Goal: Transaction & Acquisition: Purchase product/service

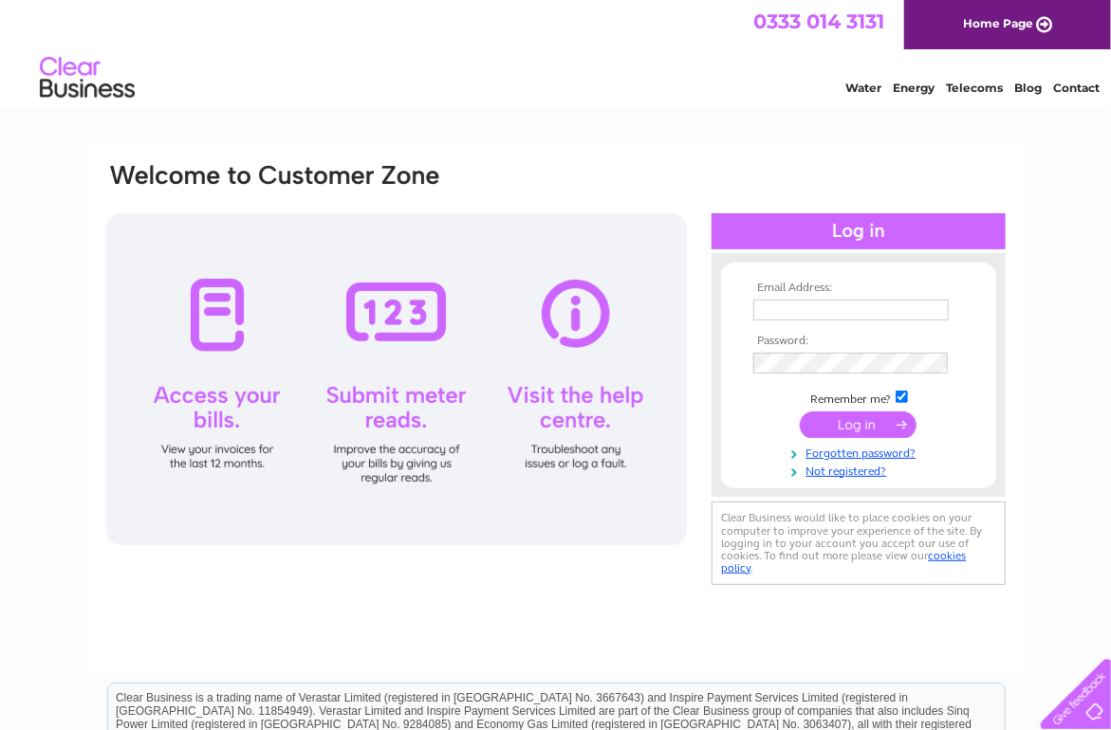
click at [875, 313] on input "text" at bounding box center [850, 310] width 195 height 21
type input "elaine@bmdcontracts.co.uk"
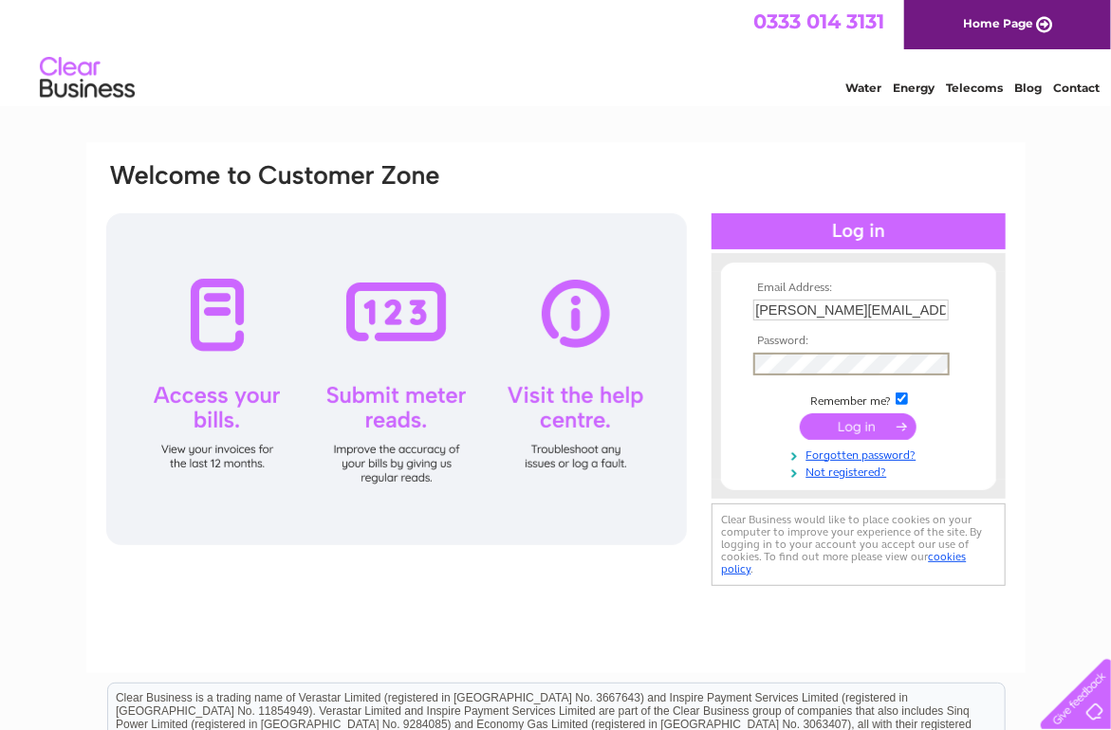
click at [865, 434] on input "submit" at bounding box center [858, 427] width 117 height 27
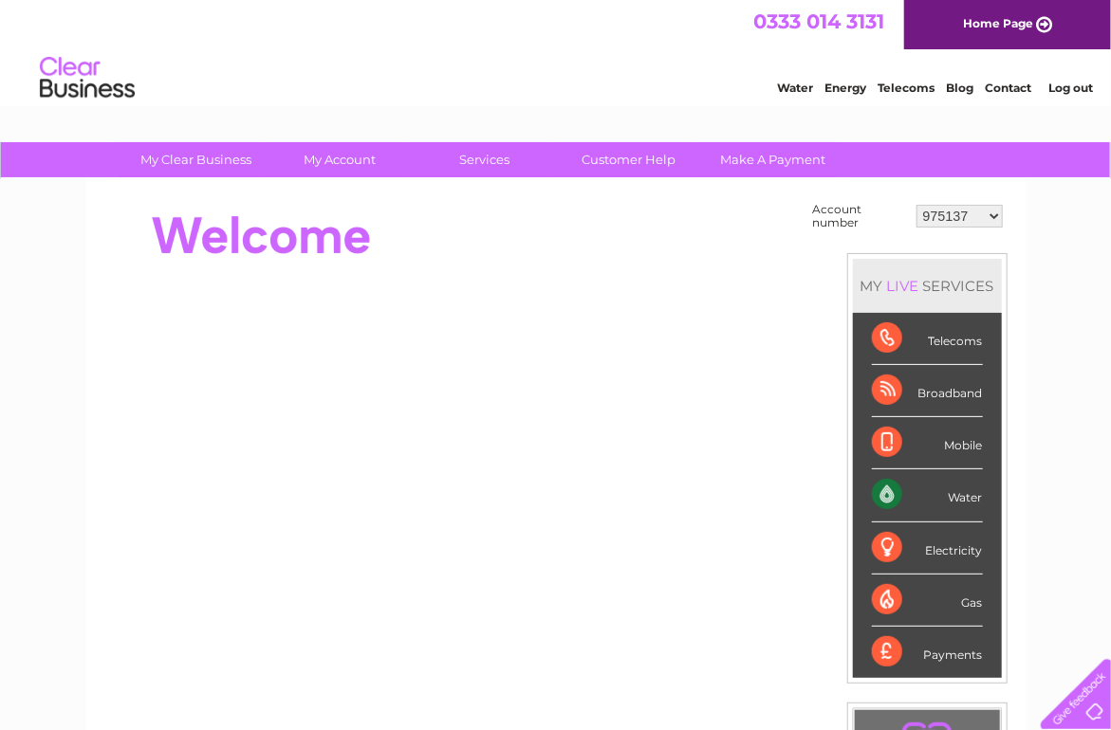
click at [961, 211] on select "975137 30314895" at bounding box center [959, 216] width 86 height 23
select select "30314895"
click at [916, 205] on select "975137 30314895" at bounding box center [959, 216] width 86 height 23
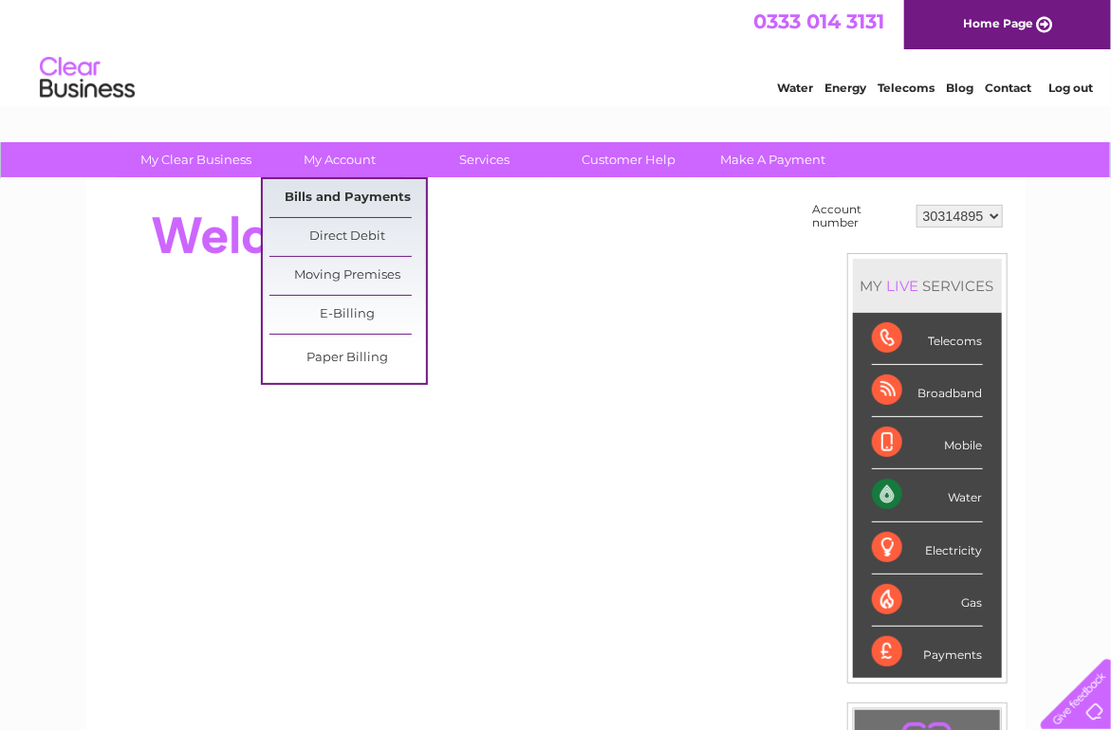
click at [329, 195] on link "Bills and Payments" at bounding box center [347, 198] width 157 height 38
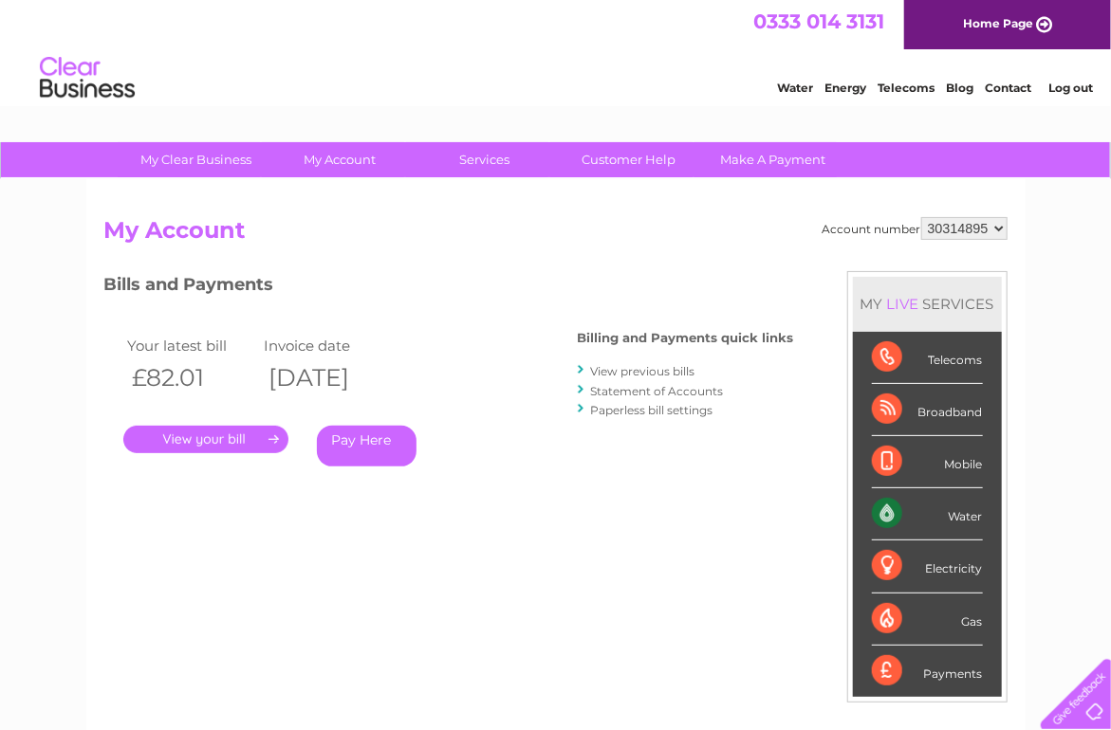
click at [167, 435] on link "." at bounding box center [205, 440] width 165 height 28
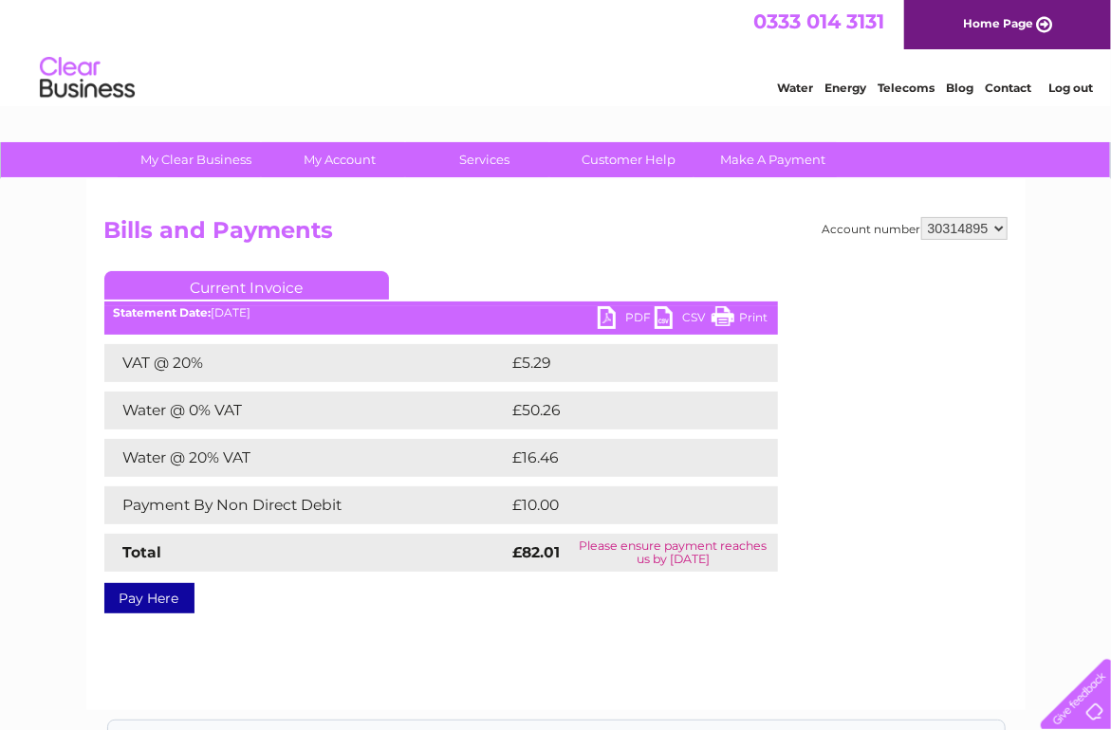
click at [748, 316] on link "Print" at bounding box center [739, 320] width 57 height 28
click at [627, 316] on link "PDF" at bounding box center [626, 320] width 57 height 28
click at [632, 316] on link "PDF" at bounding box center [626, 320] width 57 height 28
click at [120, 605] on link "Pay Here" at bounding box center [149, 598] width 90 height 30
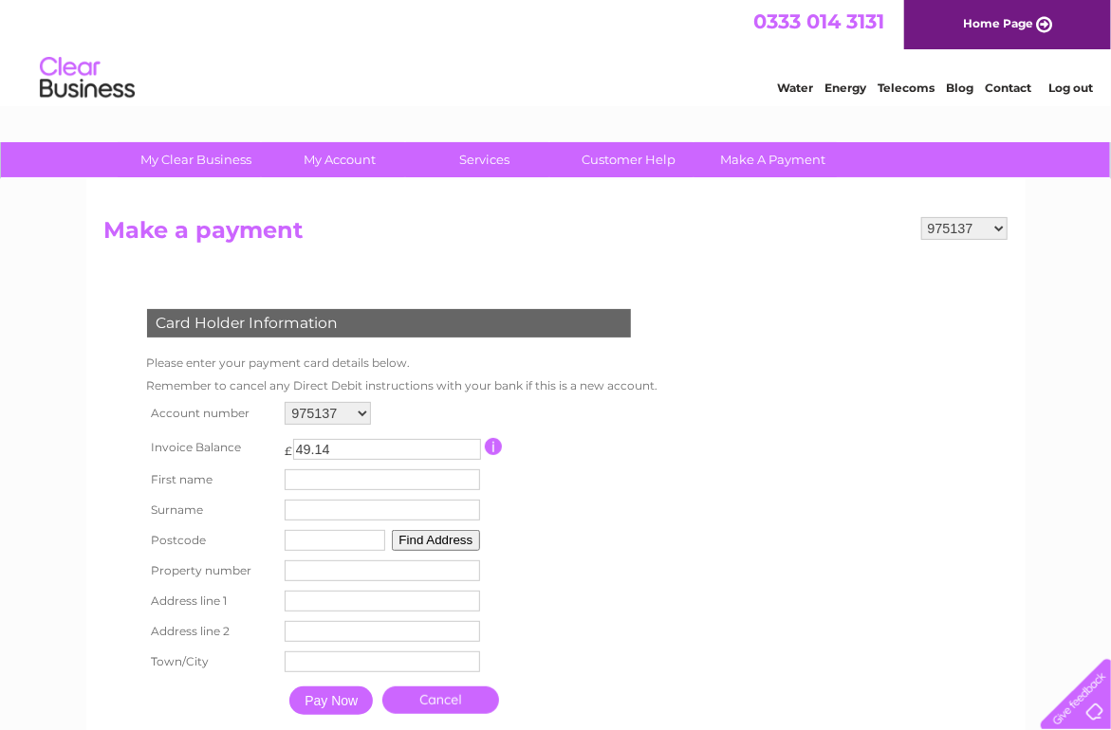
click at [360, 414] on select "975137 30314895" at bounding box center [328, 413] width 86 height 23
select select "30314895"
click at [285, 402] on select "975137 30314895" at bounding box center [328, 413] width 86 height 23
click at [347, 477] on input "text" at bounding box center [384, 481] width 197 height 23
click at [323, 468] on td "First name" at bounding box center [385, 481] width 207 height 32
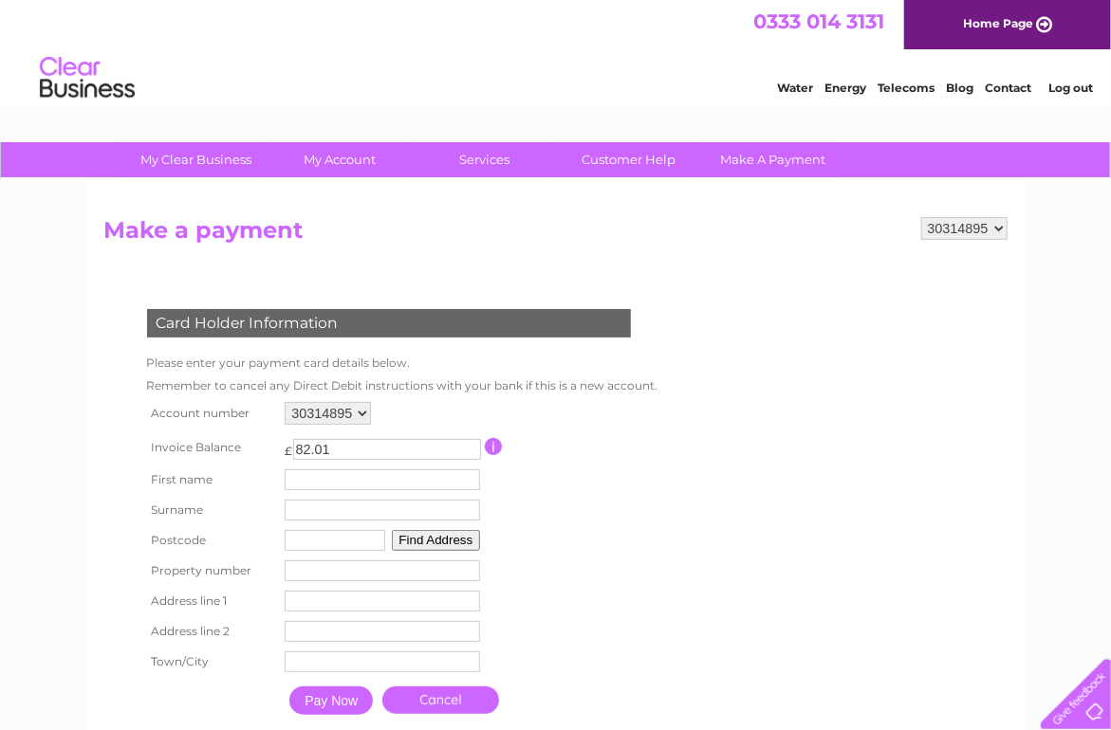
click at [323, 468] on td "First name" at bounding box center [382, 480] width 205 height 30
click at [314, 484] on input "text" at bounding box center [382, 480] width 195 height 21
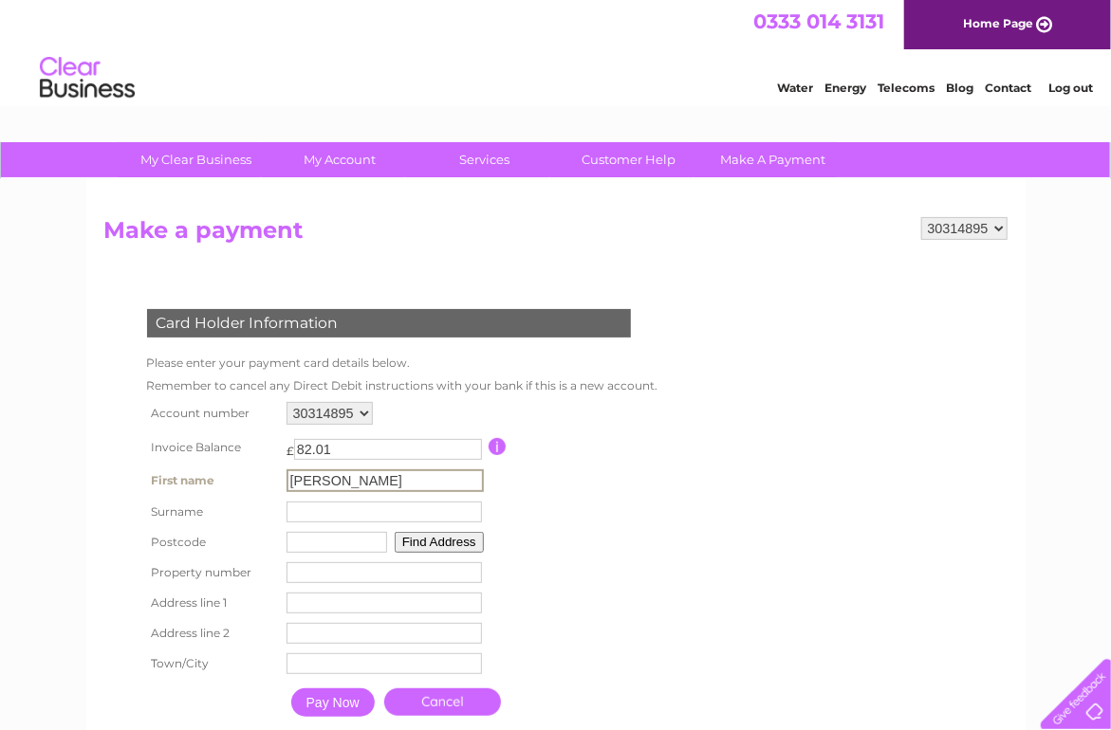
type input "[PERSON_NAME]"
click at [313, 510] on input "text" at bounding box center [383, 512] width 195 height 21
type input "[PERSON_NAME]"
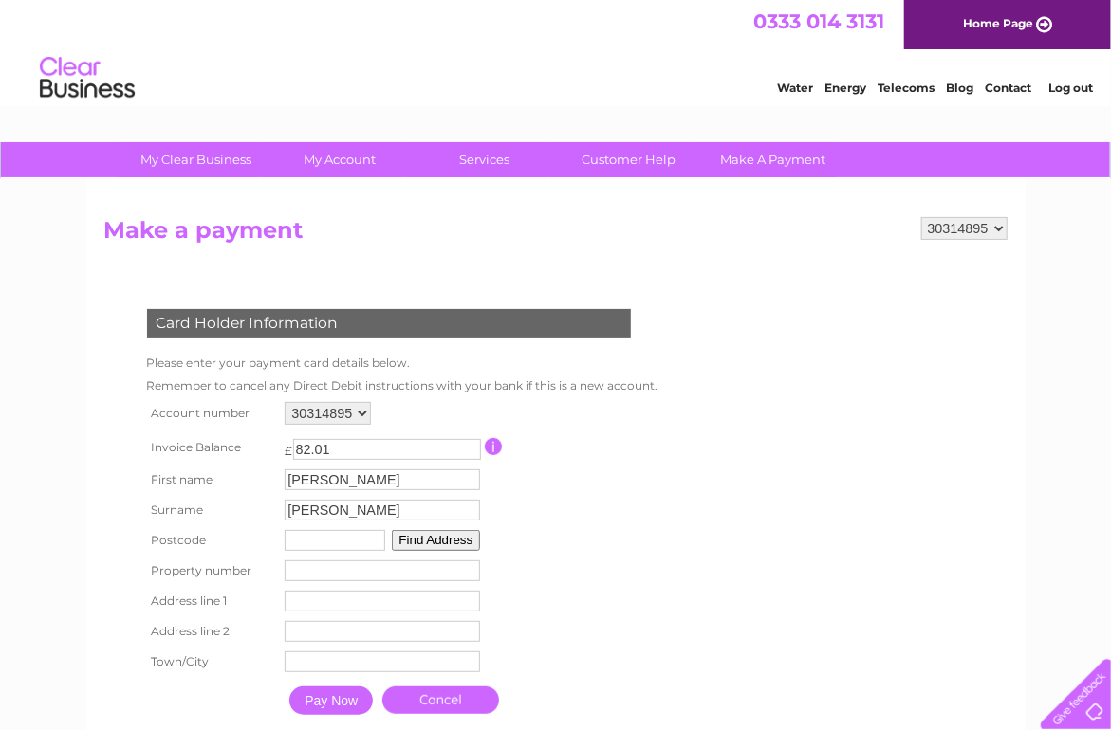
click at [314, 540] on input "text" at bounding box center [335, 540] width 101 height 21
type input "KY4 9HT"
type input "Unit 1"
type input "COWDENBEATH"
click at [410, 545] on button "Find Address" at bounding box center [436, 540] width 89 height 21
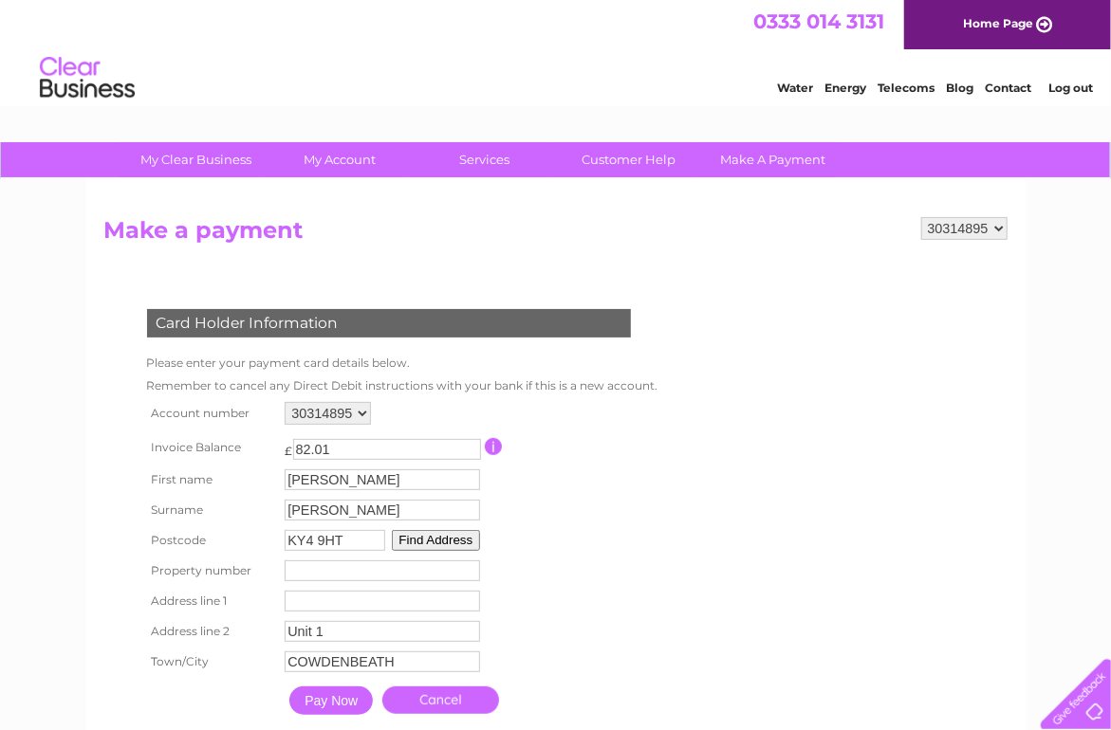
click at [410, 545] on button "Find Address" at bounding box center [436, 540] width 89 height 21
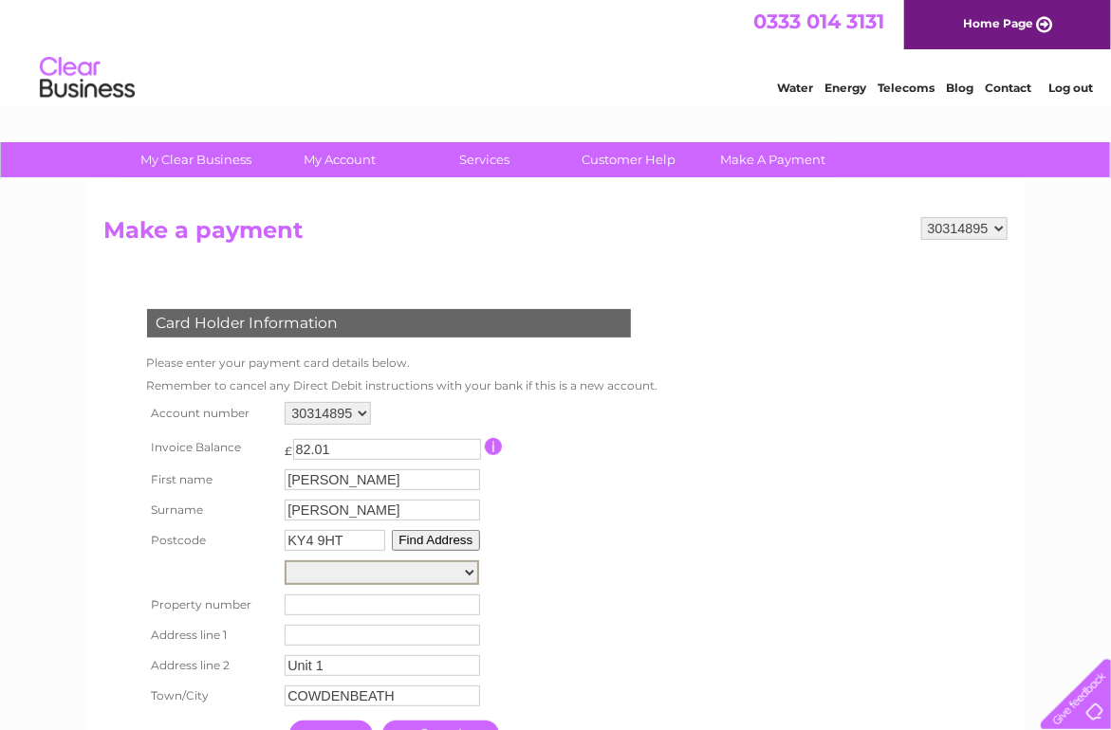
click at [470, 570] on select "Units 1-2, Block 1, Glenfield Industrial Estate Block 10, Glenfield Industrial …" at bounding box center [382, 573] width 194 height 25
select select ",Perth Road,,Cowdenbeath"
click at [285, 562] on select "Units 1-2, Block 1, Glenfield Industrial Estate Block 10, Glenfield Industrial …" at bounding box center [382, 573] width 194 height 25
type input "Perth Road"
type input "Cowdenbeath"
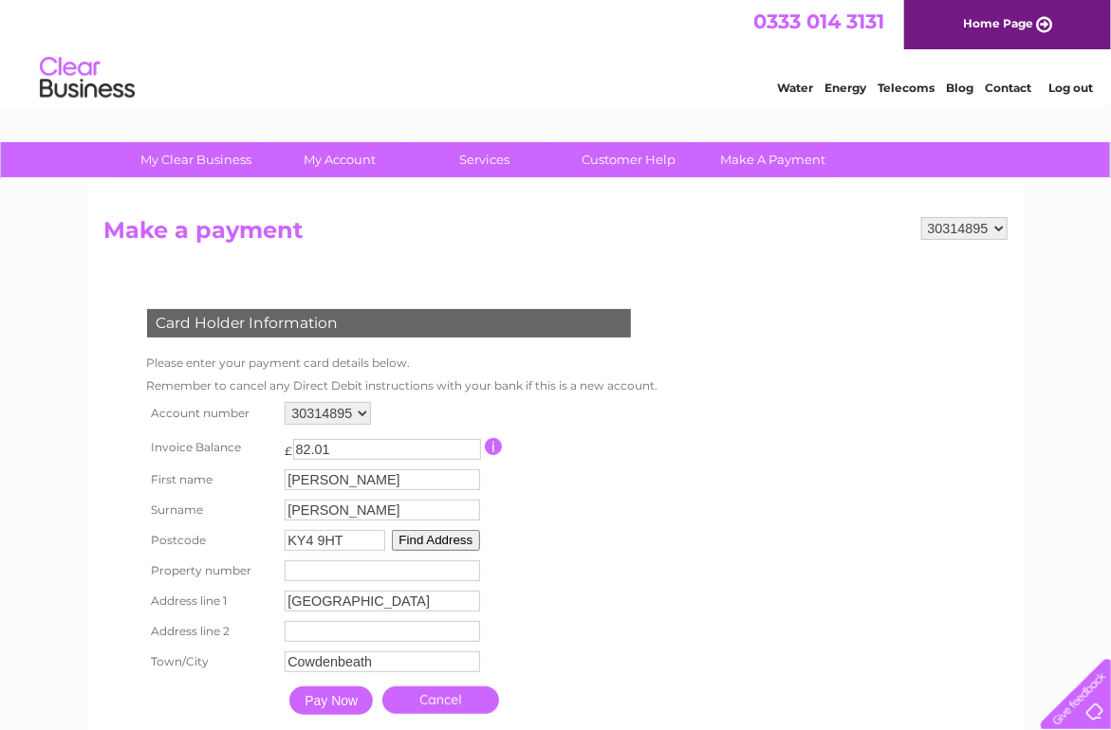
click at [335, 699] on input "Pay Now" at bounding box center [330, 701] width 83 height 28
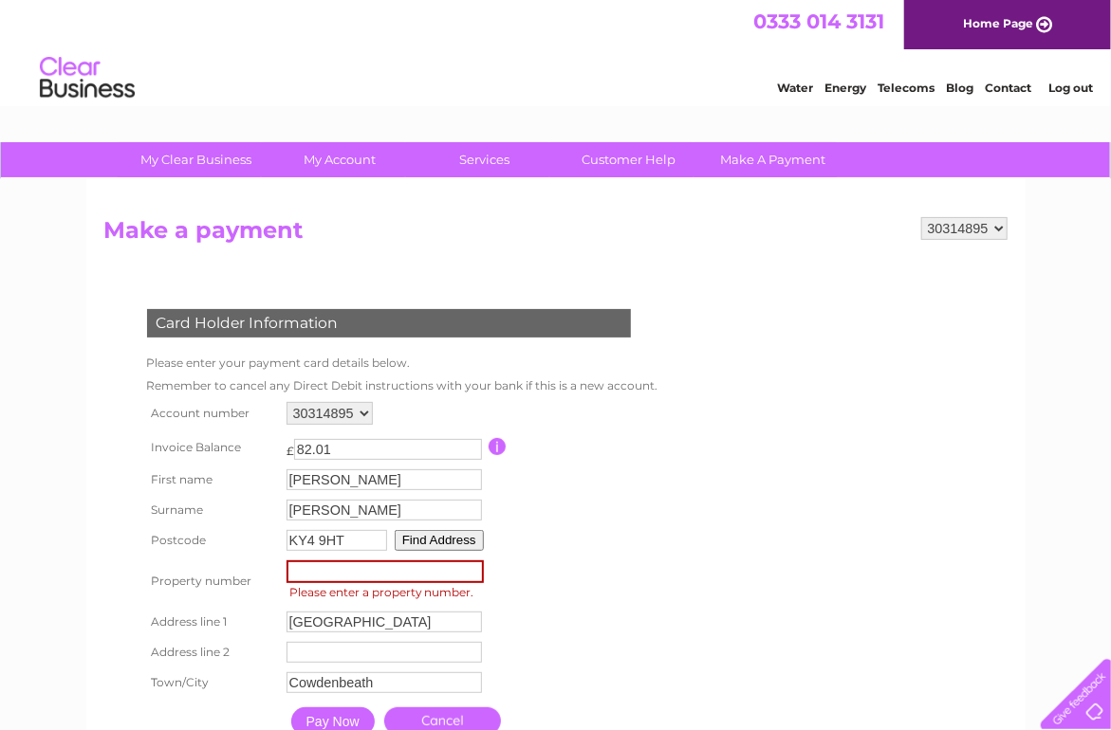
click at [351, 579] on input "number" at bounding box center [384, 572] width 197 height 23
type input "2"
click at [471, 575] on input "-1" at bounding box center [384, 572] width 197 height 23
type input "0"
click at [471, 570] on input "0" at bounding box center [384, 572] width 197 height 23
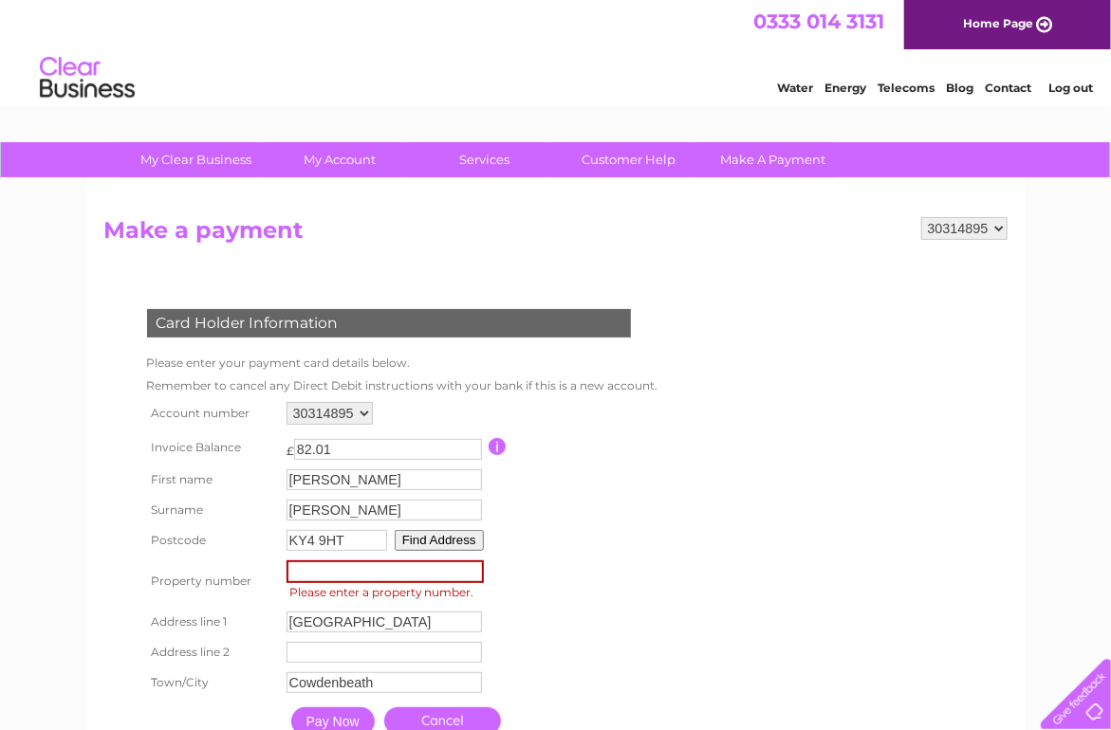
click at [424, 539] on button "Find Address" at bounding box center [439, 540] width 89 height 21
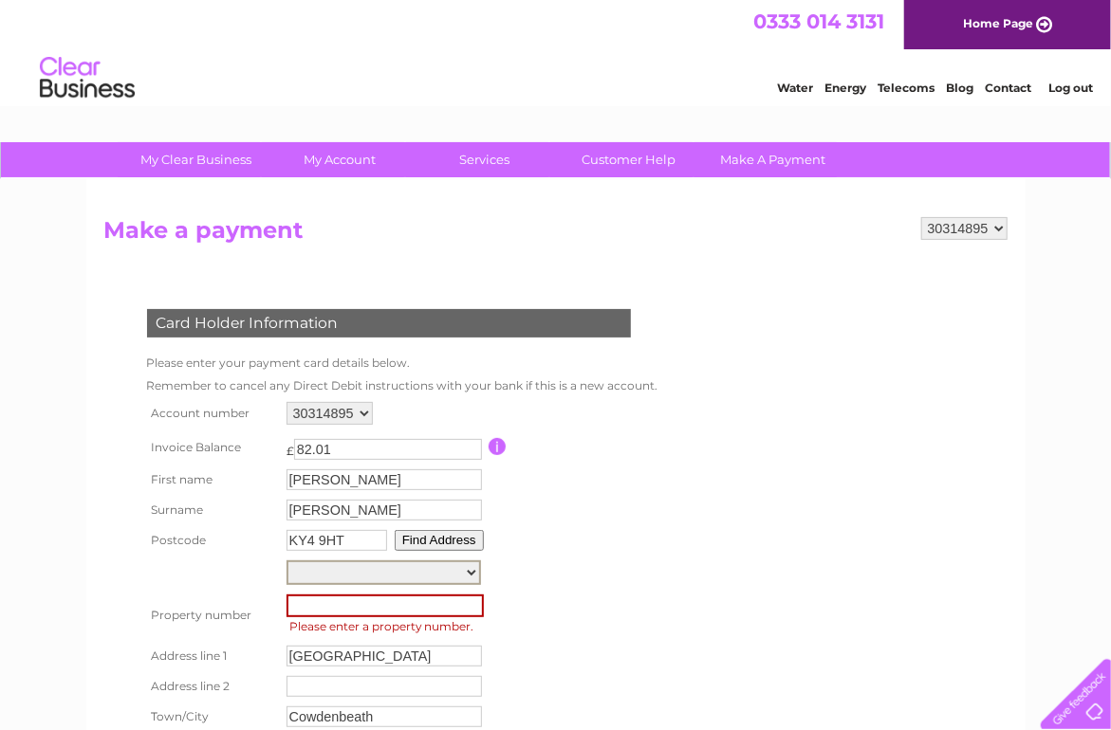
click at [468, 572] on select "Units 1-2, Block 1, Glenfield Industrial Estate Block 10, Glenfield Industrial …" at bounding box center [383, 573] width 194 height 25
select select ",Perth Road,,Cowdenbeath"
click at [286, 562] on select "Units 1-2, Block 1, Glenfield Industrial Estate Block 10, Glenfield Industrial …" at bounding box center [383, 573] width 194 height 25
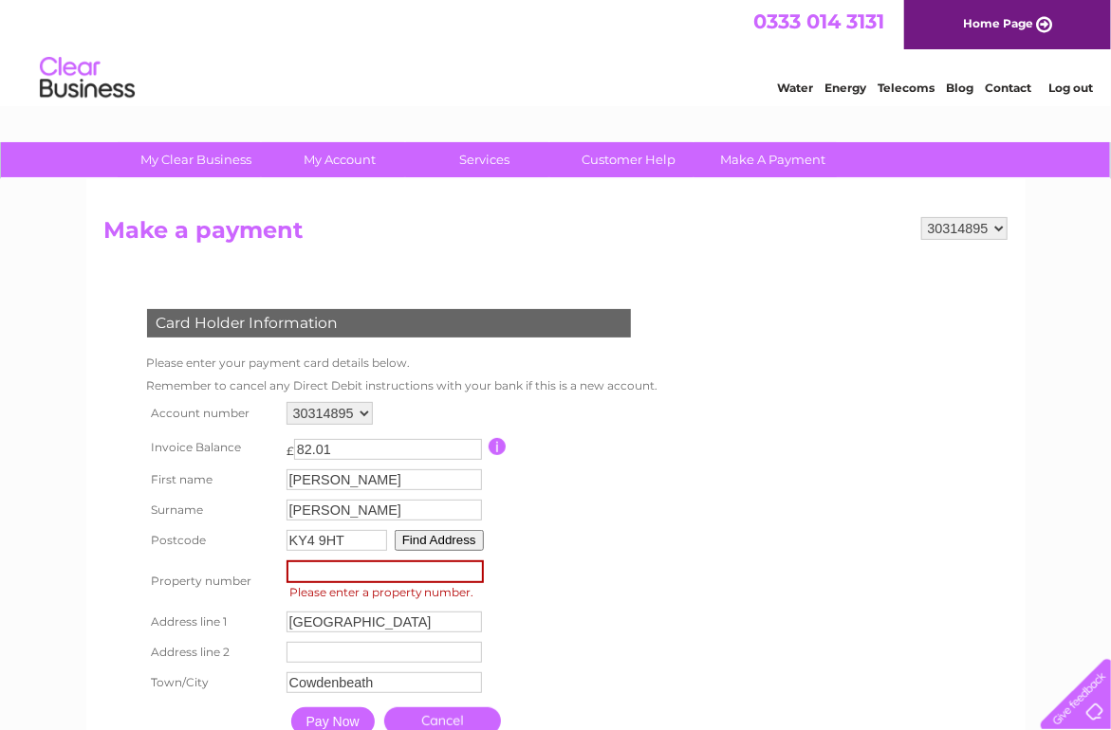
click at [328, 567] on input "number" at bounding box center [384, 572] width 197 height 23
type input "1"
click at [320, 726] on input "Pay Now" at bounding box center [332, 722] width 83 height 28
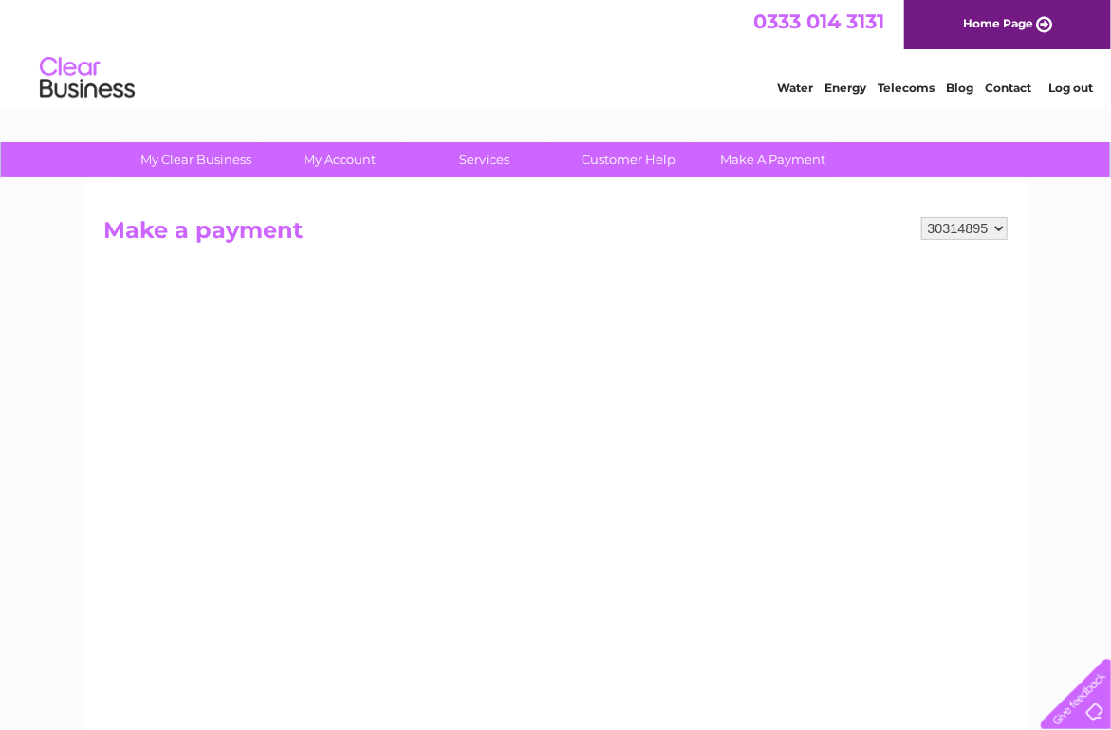
click at [1066, 94] on link "Log out" at bounding box center [1070, 88] width 45 height 14
